Goal: Information Seeking & Learning: Understand process/instructions

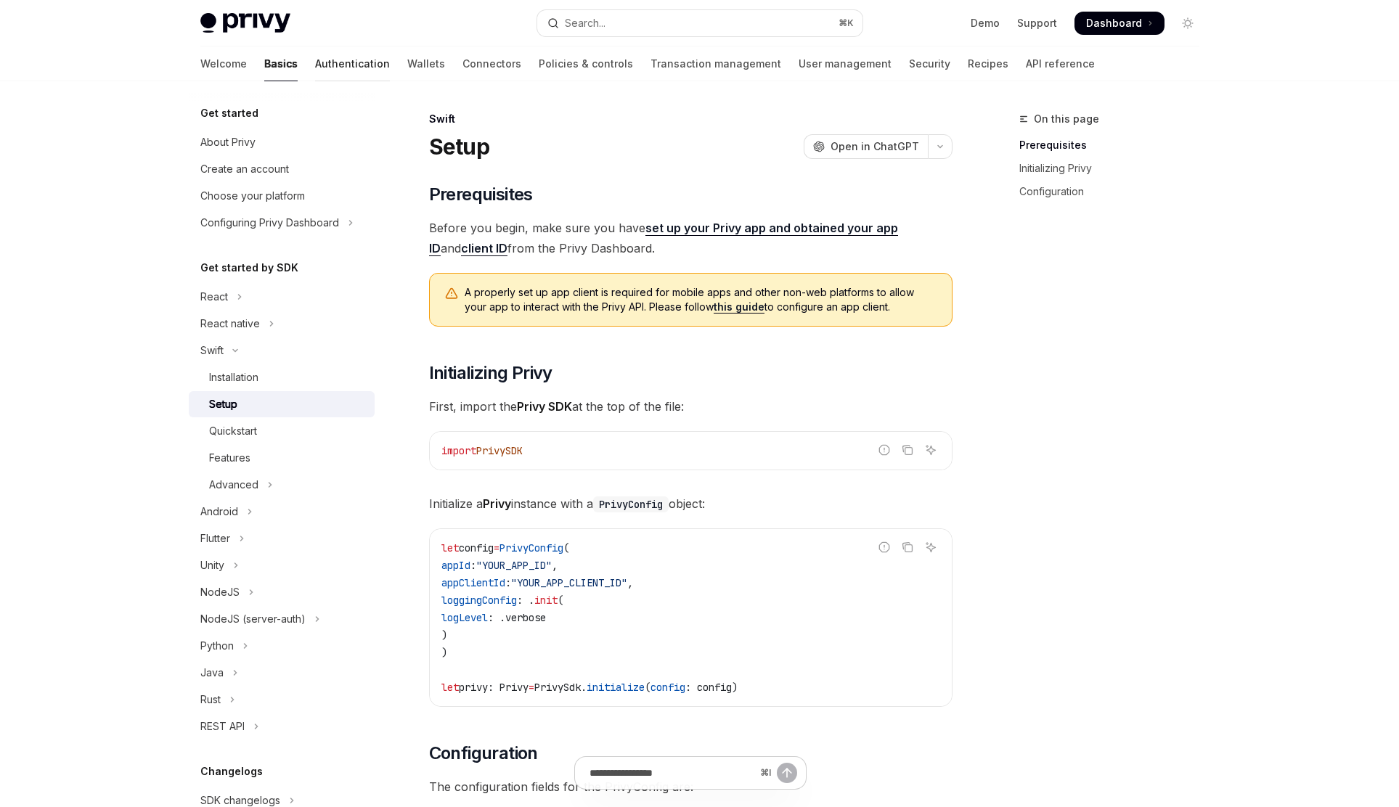
click at [315, 66] on link "Authentication" at bounding box center [352, 63] width 75 height 35
type textarea "*"
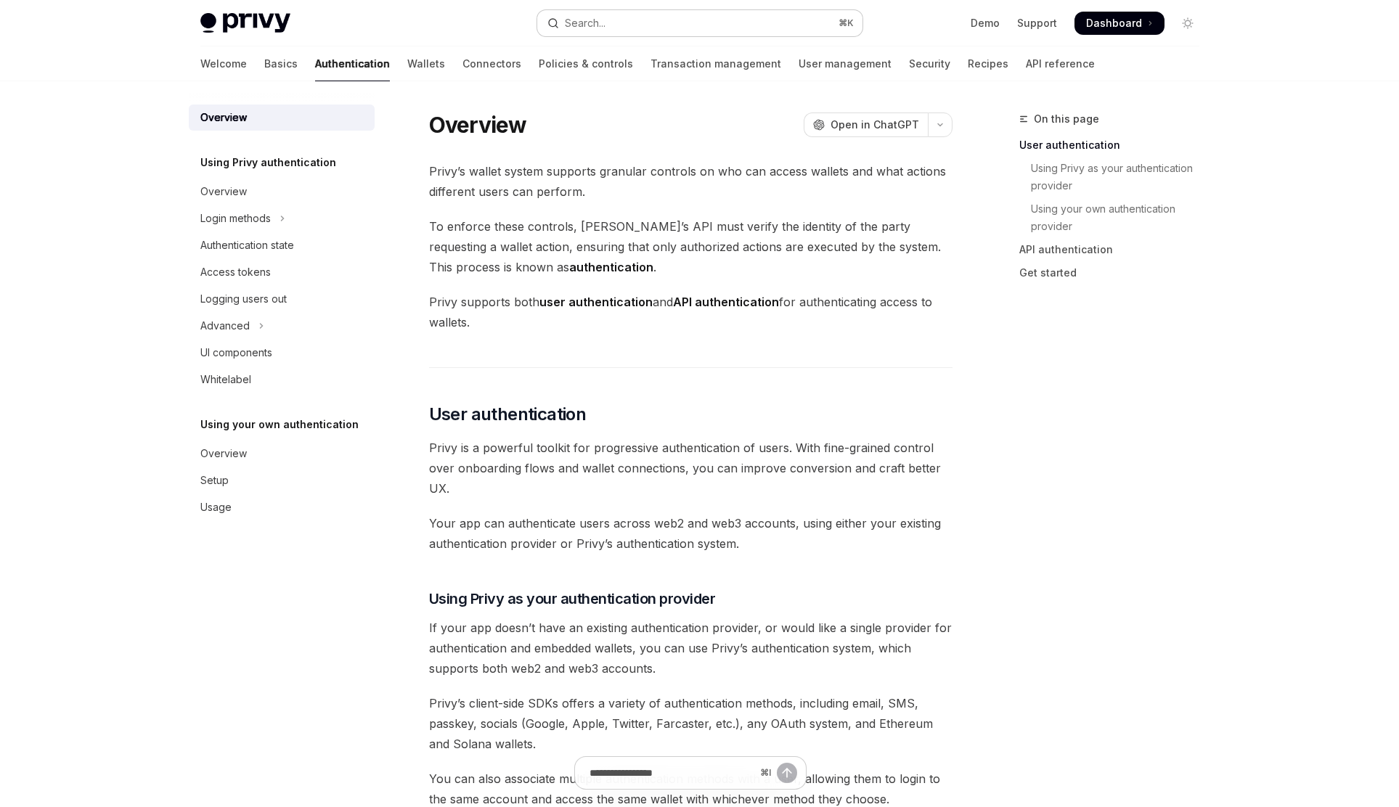
click at [708, 16] on button "Search... ⌘ K" at bounding box center [699, 23] width 325 height 26
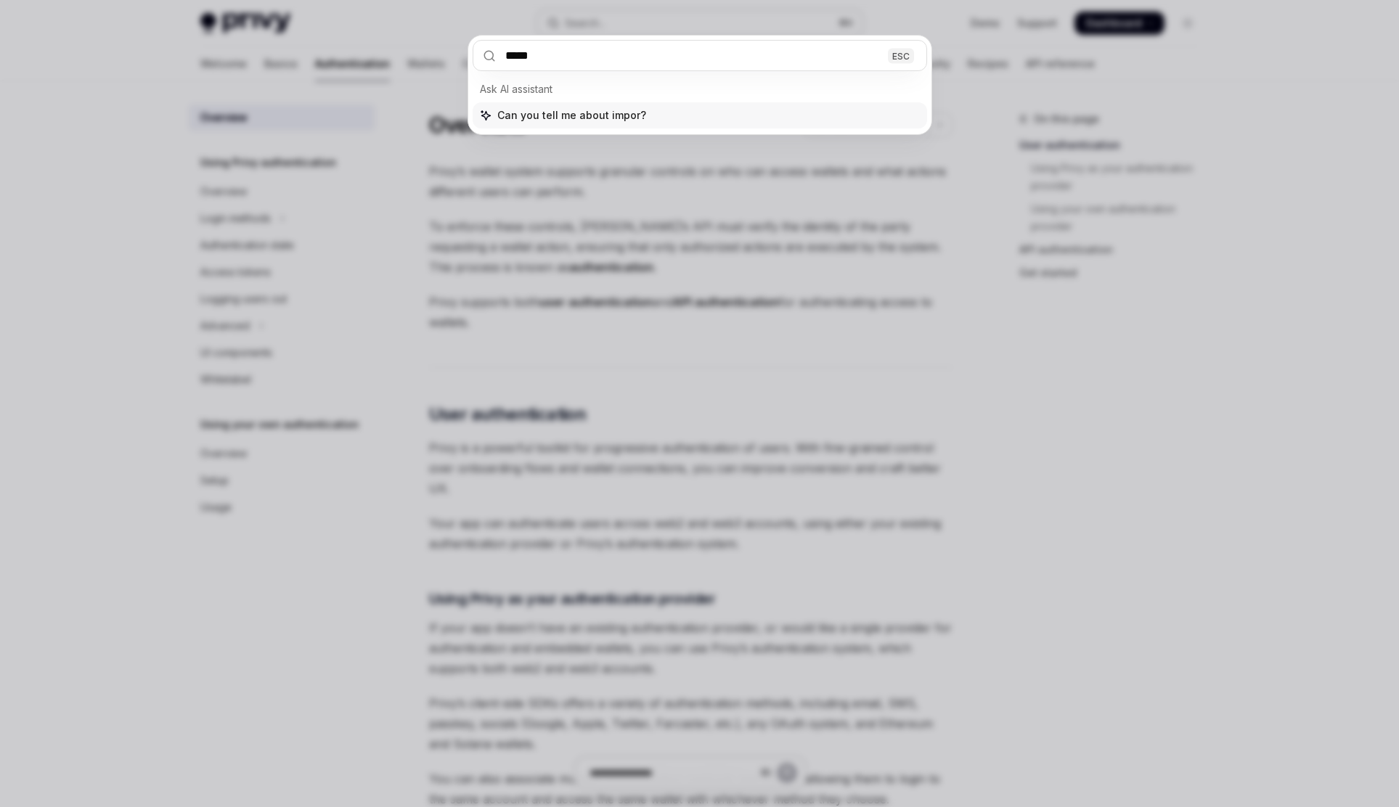
type input "******"
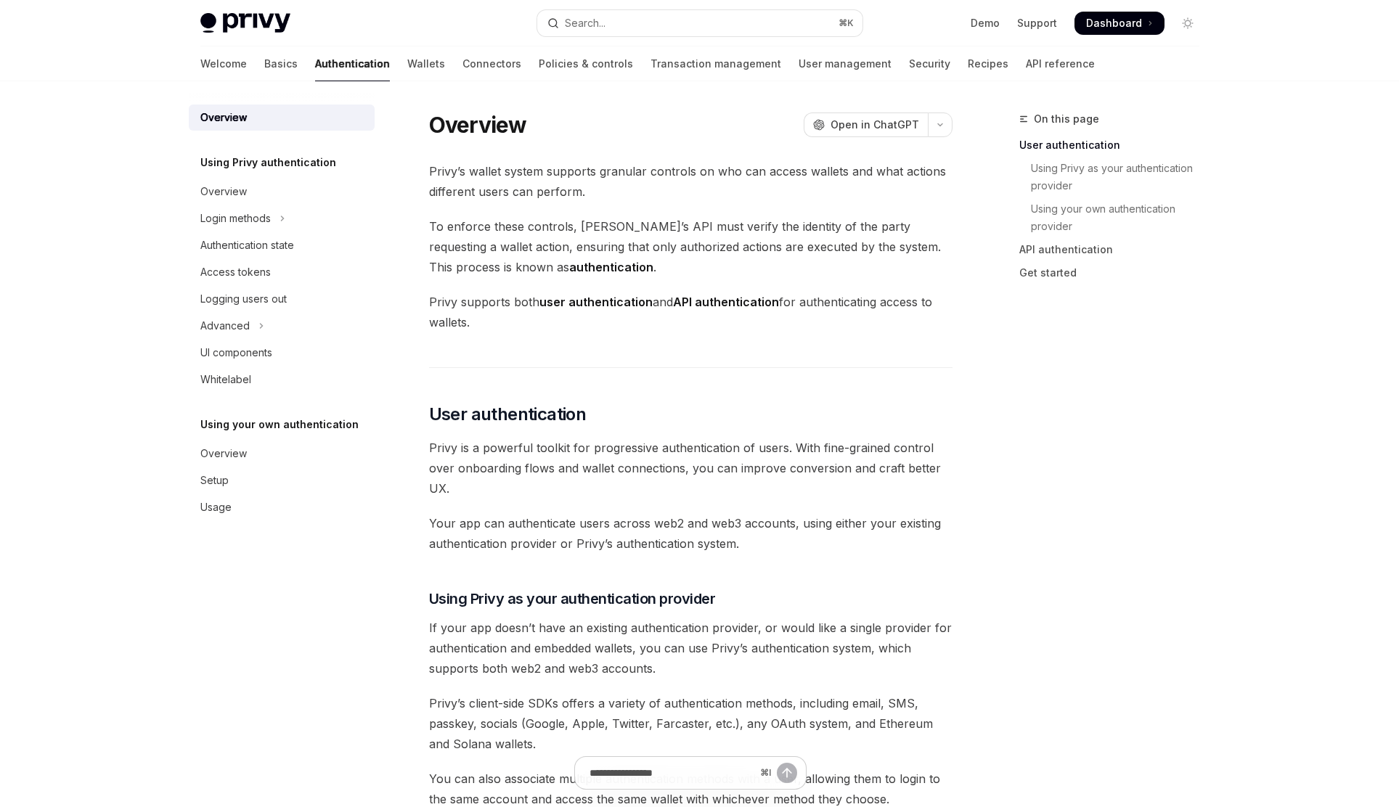
scroll to position [81, 0]
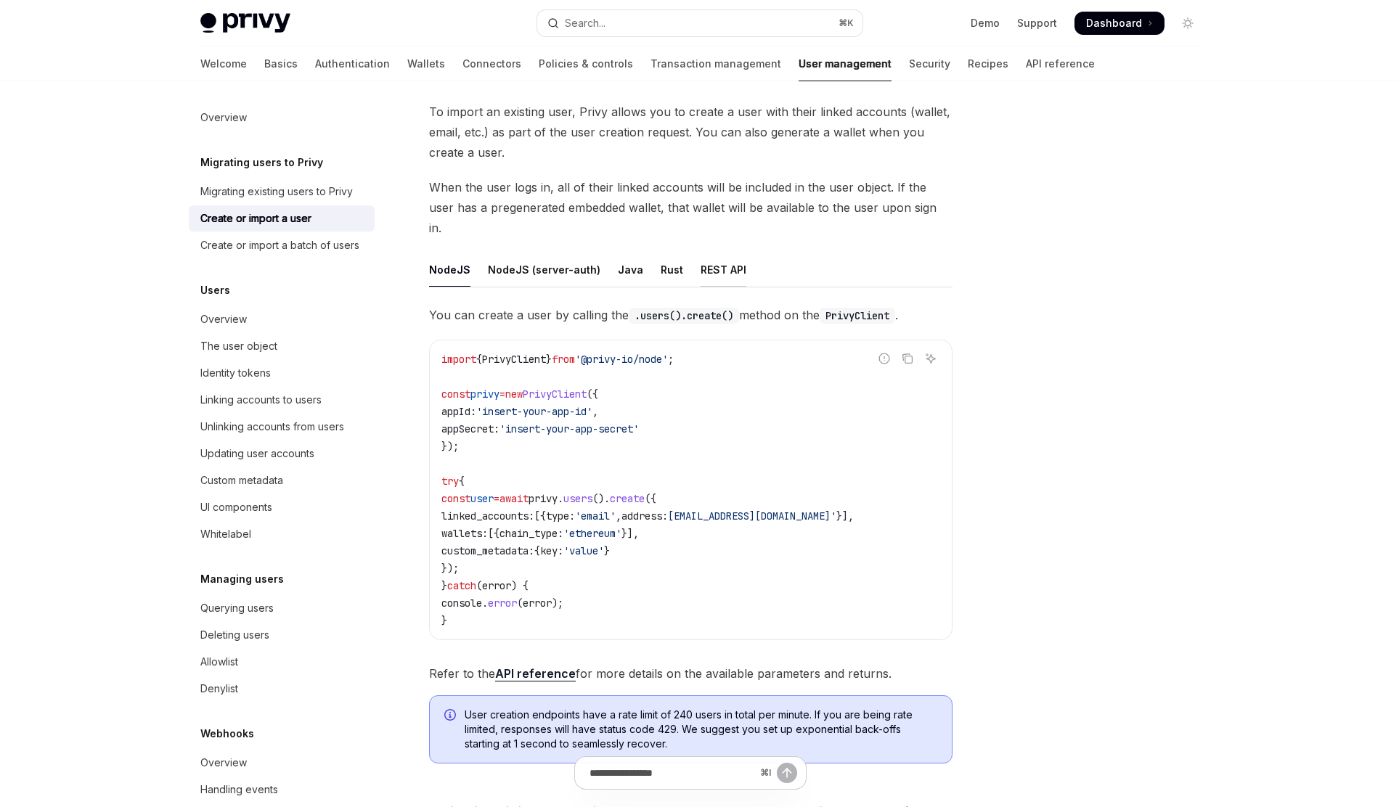
click at [710, 254] on div "REST API" at bounding box center [724, 270] width 46 height 34
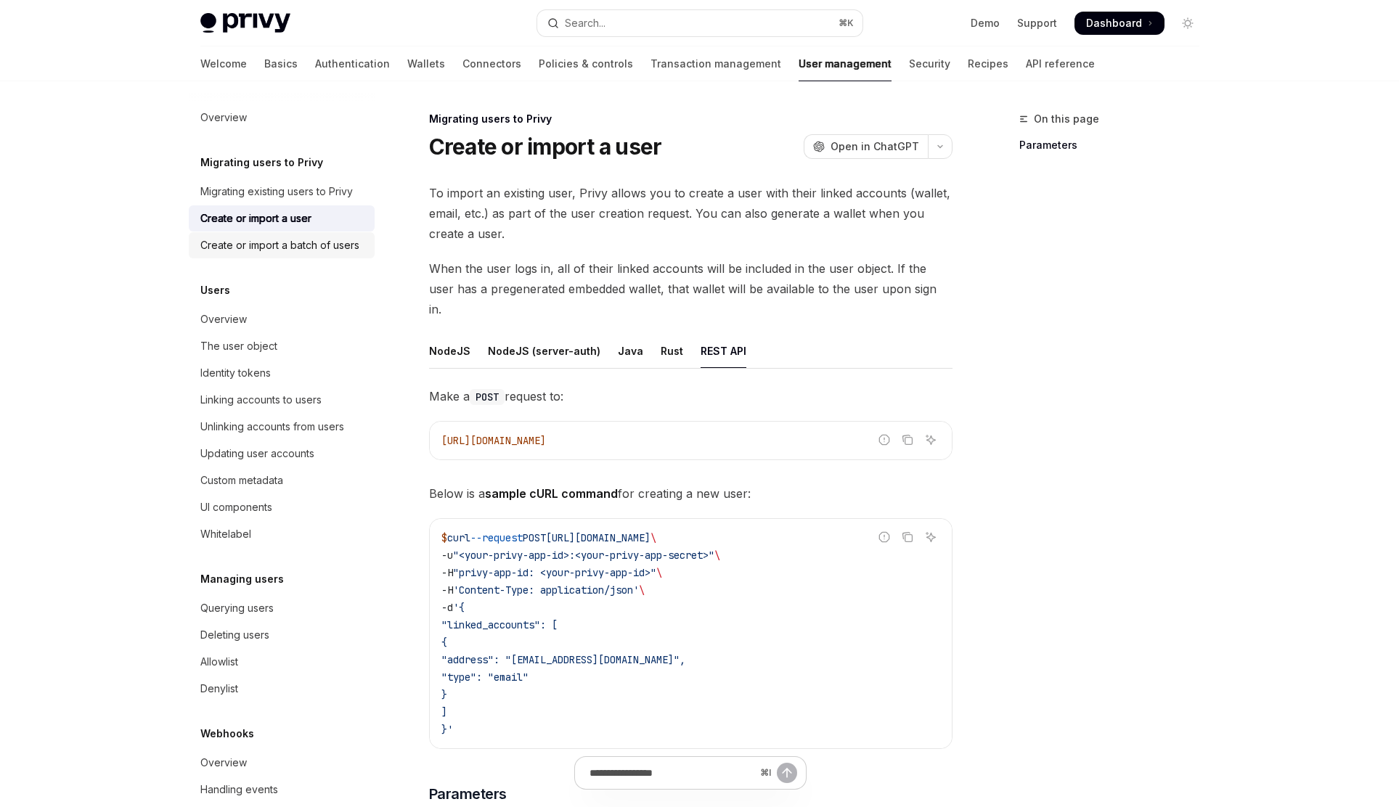
click at [321, 248] on div "Create or import a batch of users" at bounding box center [279, 245] width 159 height 17
type textarea "*"
